Goal: Task Accomplishment & Management: Complete application form

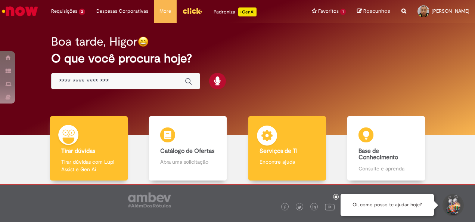
click at [281, 136] on div "Serviços de TI Serviços de TI Encontre ajuda" at bounding box center [288, 148] width 78 height 65
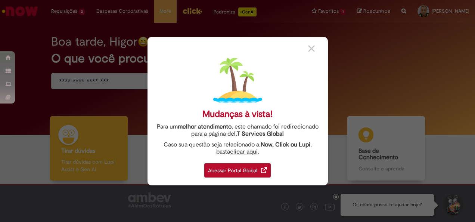
click at [224, 171] on div "Acessar Portal Global" at bounding box center [237, 170] width 67 height 14
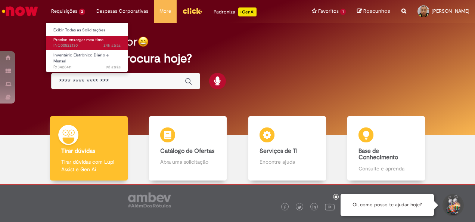
click at [72, 42] on span "Preciso enxergar meu time" at bounding box center [78, 40] width 50 height 6
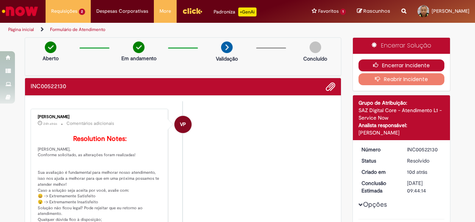
click at [392, 65] on button "Encerrar Incidente" at bounding box center [402, 65] width 86 height 12
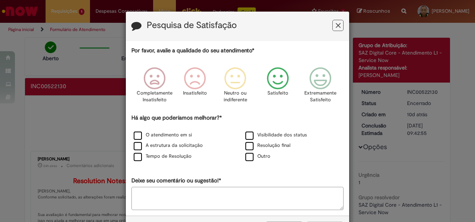
click at [271, 82] on icon "Feedback" at bounding box center [278, 78] width 28 height 22
click at [246, 146] on label "Resolução final" at bounding box center [268, 145] width 45 height 7
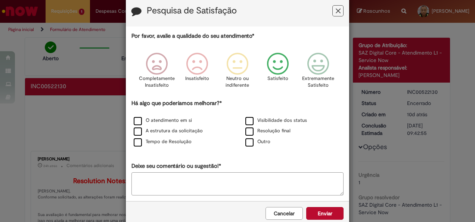
scroll to position [28, 0]
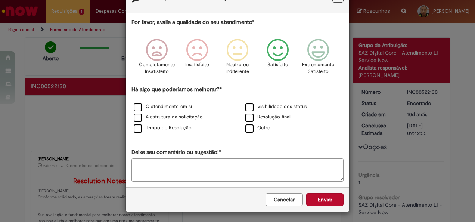
click at [318, 202] on button "Enviar" at bounding box center [324, 199] width 37 height 13
